Goal: Task Accomplishment & Management: Use online tool/utility

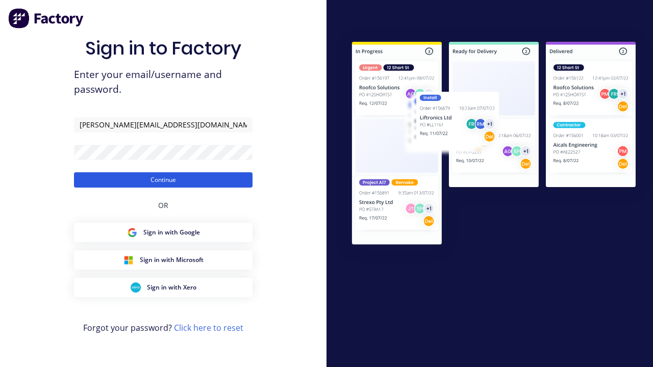
click at [163, 179] on button "Continue" at bounding box center [163, 179] width 178 height 15
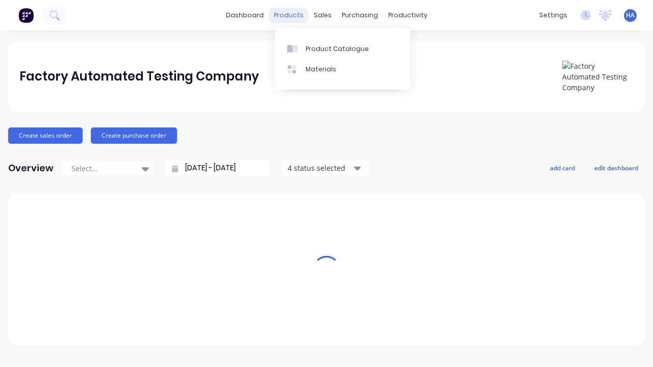
click at [292, 15] on div "products" at bounding box center [289, 15] width 40 height 15
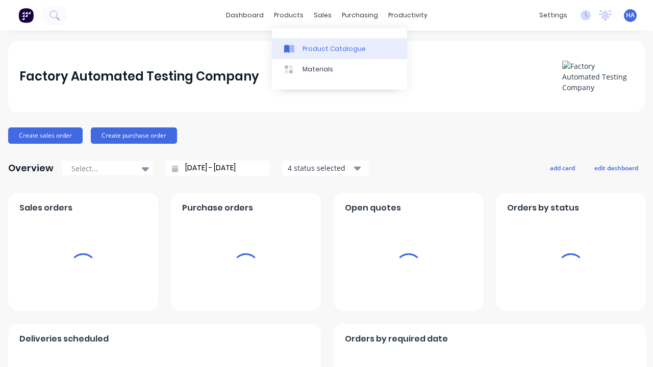
click at [339, 48] on div "Product Catalogue" at bounding box center [333, 48] width 63 height 9
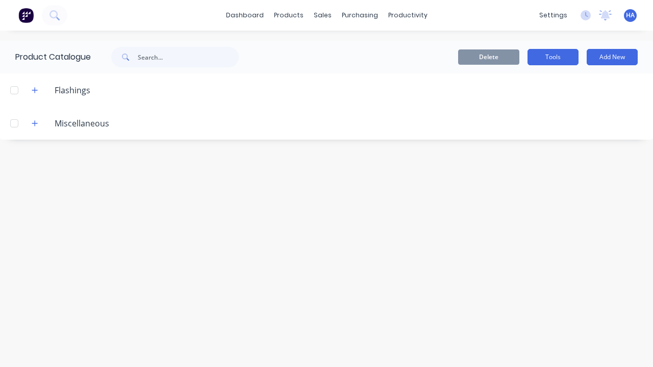
click at [553, 57] on button "Tools" at bounding box center [552, 57] width 51 height 16
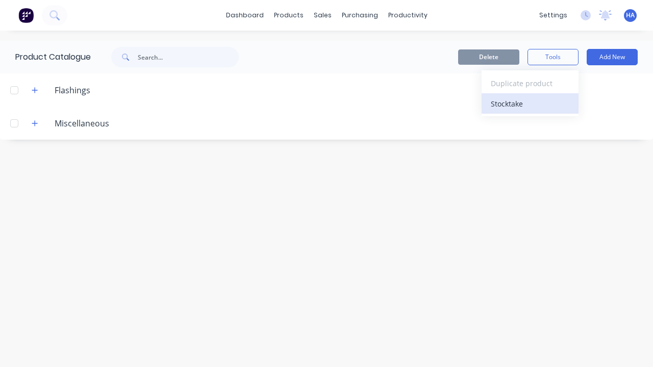
click at [530, 103] on div "Stocktake" at bounding box center [529, 103] width 79 height 15
